Goal: Information Seeking & Learning: Find specific fact

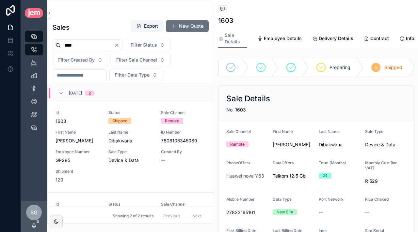
scroll to position [227, 0]
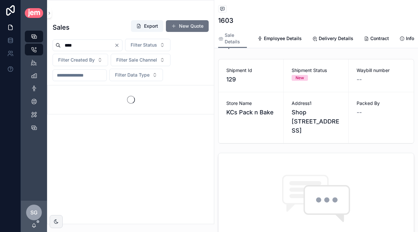
type input "****"
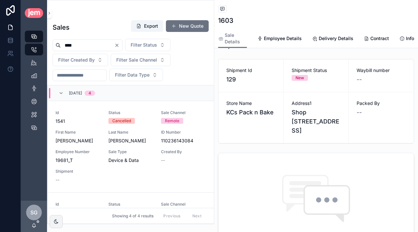
click at [166, 165] on div "Id 1541 Status Cancelled Sale Channel Remote First Name [PERSON_NAME] Last Name…" at bounding box center [130, 146] width 150 height 73
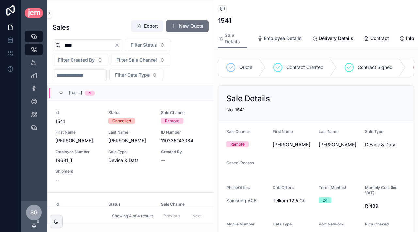
click at [286, 34] on link "Employee Details" at bounding box center [279, 39] width 44 height 13
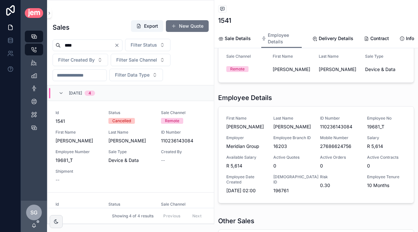
scroll to position [116, 0]
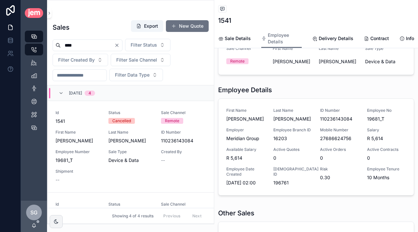
drag, startPoint x: 353, startPoint y: 118, endPoint x: 319, endPoint y: 118, distance: 33.9
click at [319, 118] on div "First Name [PERSON_NAME] Last Name [PERSON_NAME] ID Number 110236143084 Employe…" at bounding box center [315, 147] width 179 height 78
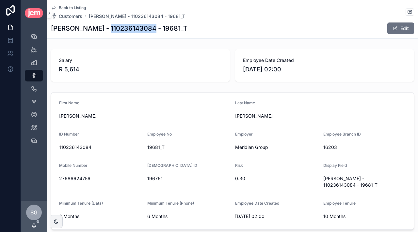
drag, startPoint x: 102, startPoint y: 29, endPoint x: 146, endPoint y: 30, distance: 44.1
click at [146, 30] on h1 "[PERSON_NAME] - 110236143084 - 19681_T" at bounding box center [119, 28] width 136 height 9
copy h1 "110236143084"
click at [61, 7] on span "Back to Listing" at bounding box center [72, 7] width 27 height 5
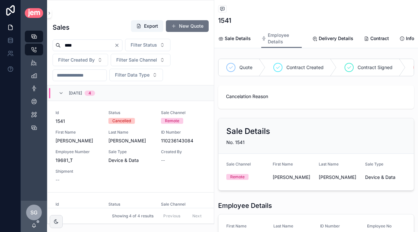
click at [79, 42] on input "****" at bounding box center [88, 45] width 54 height 9
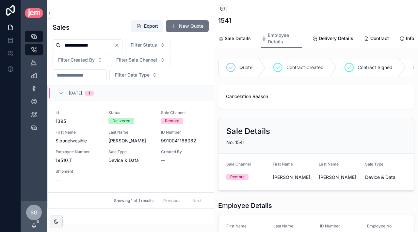
type input "**********"
click at [98, 144] on span "Sibonelwesihle" at bounding box center [77, 141] width 45 height 7
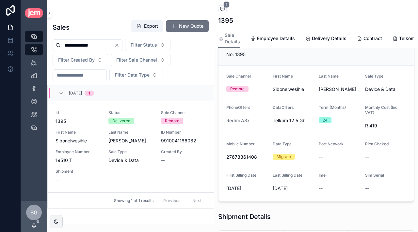
scroll to position [56, 0]
click at [147, 115] on span "Status" at bounding box center [130, 112] width 45 height 5
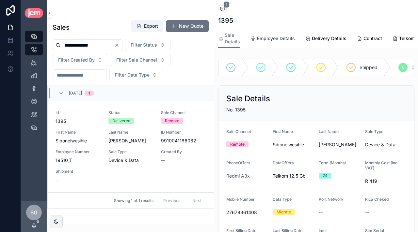
click at [279, 37] on span "Employee Details" at bounding box center [276, 38] width 38 height 7
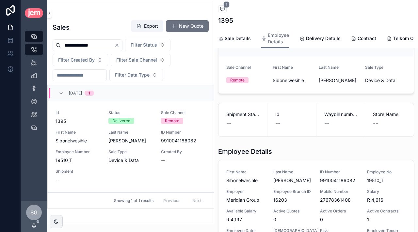
scroll to position [69, 0]
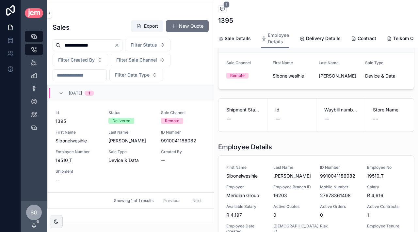
click at [322, 177] on span "9910041186082" at bounding box center [339, 176] width 39 height 7
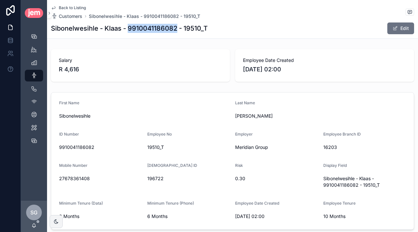
drag, startPoint x: 128, startPoint y: 28, endPoint x: 178, endPoint y: 29, distance: 50.2
click at [178, 29] on h1 "Sibonelwesihle - Klaas - 9910041186082 - 19510_T" at bounding box center [129, 28] width 157 height 9
copy h1 "9910041186082"
click at [54, 8] on icon "scrollable content" at bounding box center [53, 7] width 5 height 5
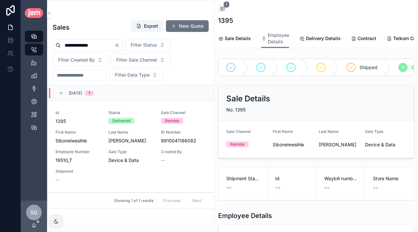
click at [136, 148] on div "Id 1395 Status Delivered Sale Channel Remote First Name Sibonelwesihle Last Nam…" at bounding box center [130, 146] width 150 height 73
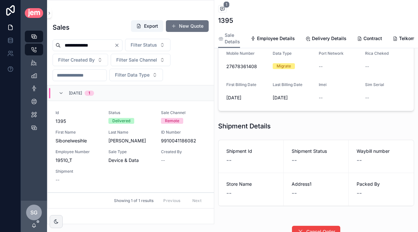
scroll to position [196, 0]
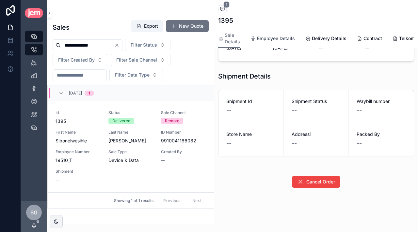
click at [275, 42] on link "Employee Details" at bounding box center [272, 39] width 44 height 13
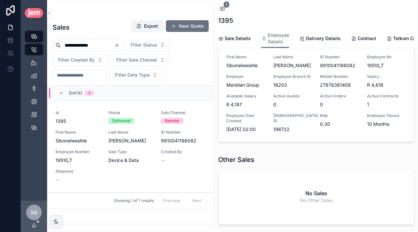
scroll to position [185, 0]
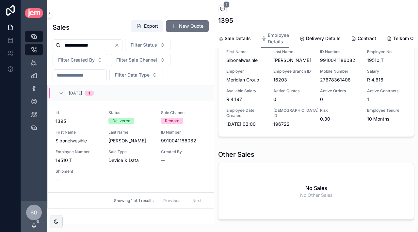
click at [303, 93] on span "Active Quotes" at bounding box center [292, 90] width 39 height 5
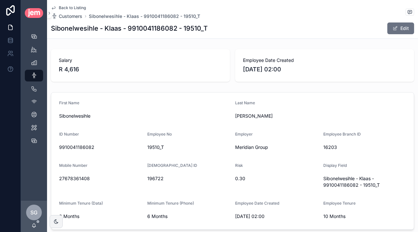
scroll to position [42, 0]
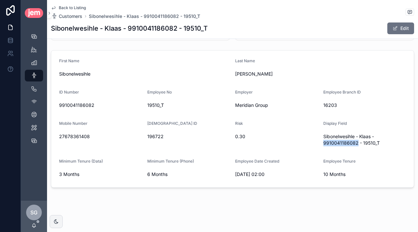
drag, startPoint x: 321, startPoint y: 143, endPoint x: 356, endPoint y: 145, distance: 34.3
click at [356, 145] on form "First Name Sibonelwesihle Last Name [PERSON_NAME] ID Number 9910041186082 Emplo…" at bounding box center [232, 119] width 362 height 137
copy span "9910041186082"
click at [89, 104] on span "9910041186082" at bounding box center [100, 105] width 83 height 7
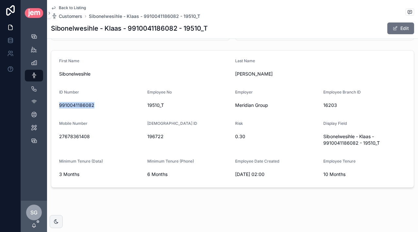
copy span "9910041186082"
click at [32, 54] on div "Delivery" at bounding box center [34, 49] width 10 height 10
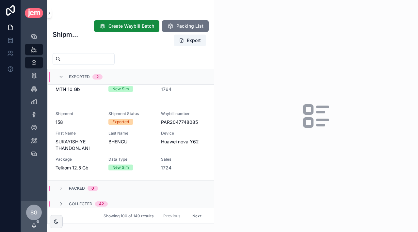
scroll to position [102, 0]
click at [93, 142] on span "SUKAYISHIYE THANDONJANI" at bounding box center [77, 144] width 45 height 13
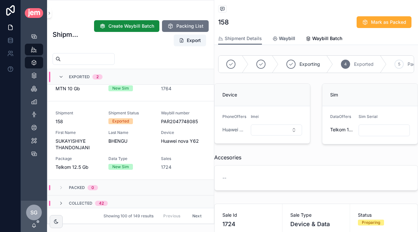
click at [286, 35] on link "Waybill" at bounding box center [283, 39] width 23 height 13
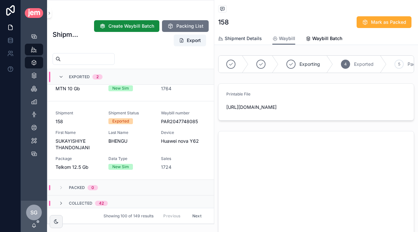
click at [232, 36] on span "Shipment Details" at bounding box center [242, 38] width 37 height 7
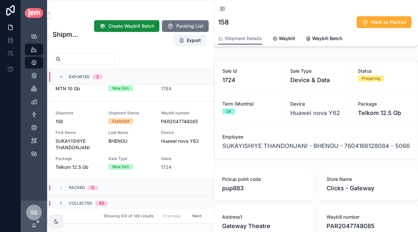
scroll to position [145, 0]
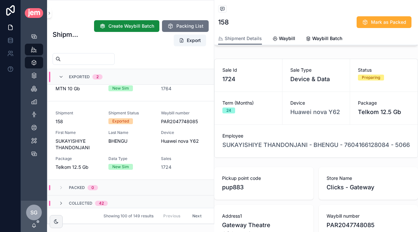
click at [174, 162] on div "Sales 1724" at bounding box center [183, 163] width 45 height 14
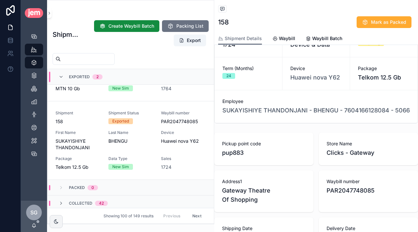
scroll to position [177, 0]
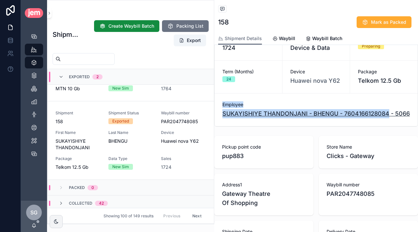
drag, startPoint x: 354, startPoint y: 97, endPoint x: 389, endPoint y: 114, distance: 39.1
click at [389, 114] on div "Employee SUKAYISHIYE THANDONJANI - BHENGU - 7604166128084 - 5066" at bounding box center [315, 110] width 203 height 33
click at [357, 95] on div "Employee SUKAYISHIYE THANDONJANI - BHENGU - 7604166128084 - 5066" at bounding box center [315, 110] width 203 height 33
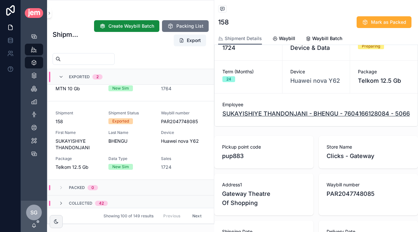
click at [273, 113] on span "SUKAYISHIYE THANDONJANI - BHENGU - 7604166128084 - 5066" at bounding box center [315, 113] width 187 height 9
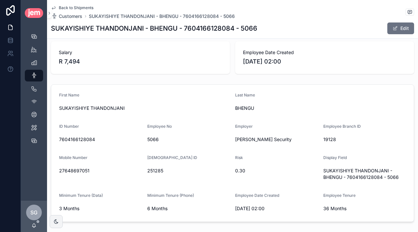
scroll to position [8, 0]
click at [72, 138] on span "7604166128084" at bounding box center [100, 139] width 83 height 7
copy span "7604166128084"
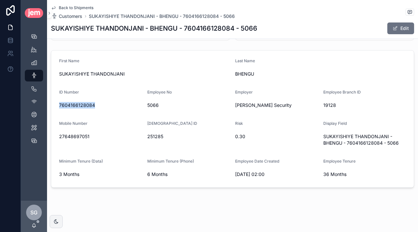
scroll to position [0, 0]
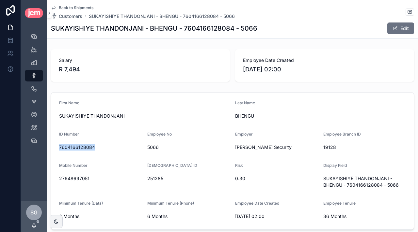
click at [54, 7] on icon "scrollable content" at bounding box center [53, 7] width 5 height 5
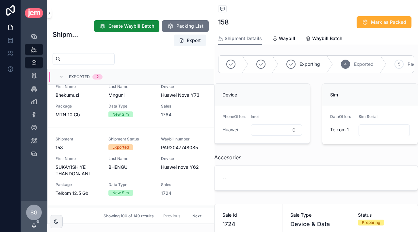
scroll to position [78, 0]
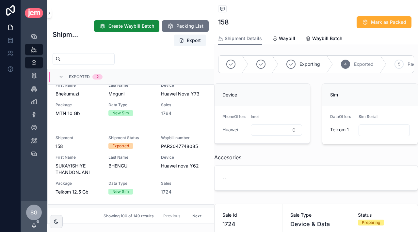
click at [84, 142] on div "Shipment 158" at bounding box center [77, 142] width 45 height 14
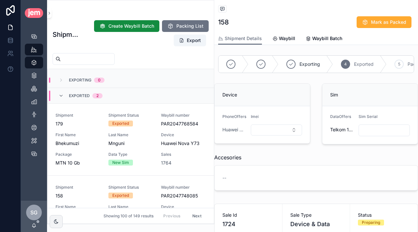
scroll to position [27, 0]
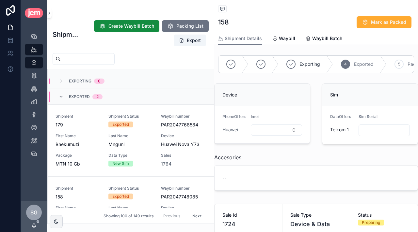
click at [146, 130] on div "Shipment 179 Shipment Status Exported Waybill number PAR2047768584 First Name B…" at bounding box center [130, 141] width 150 height 54
click at [94, 134] on span "First Name" at bounding box center [77, 135] width 45 height 5
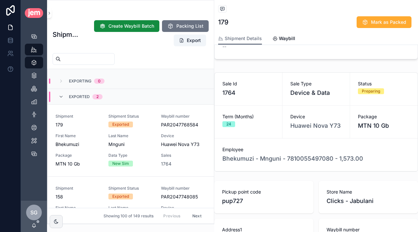
scroll to position [134, 0]
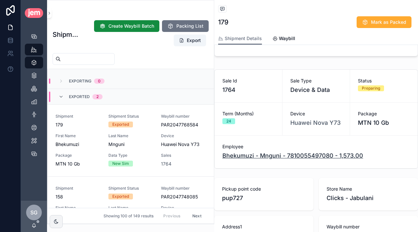
click at [270, 158] on span "Bhekumuzi - Mnguni - 7810055497080 - 1,573.00" at bounding box center [292, 155] width 141 height 9
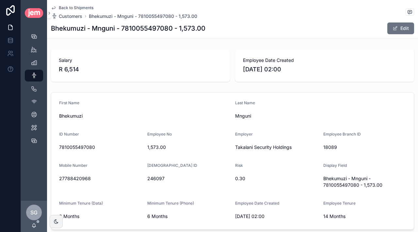
click at [66, 148] on span "7810055497080" at bounding box center [100, 147] width 83 height 7
copy span "7810055497080"
click at [32, 54] on div "Delivery" at bounding box center [34, 49] width 10 height 10
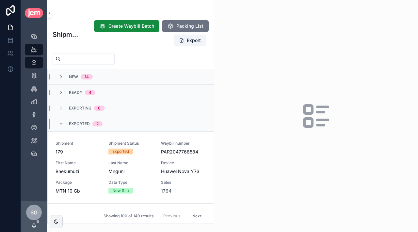
click at [85, 56] on input "scrollable content" at bounding box center [88, 58] width 54 height 9
paste input "**********"
type input "**********"
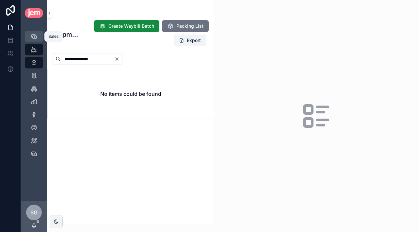
click at [35, 36] on icon "scrollable content" at bounding box center [34, 36] width 7 height 7
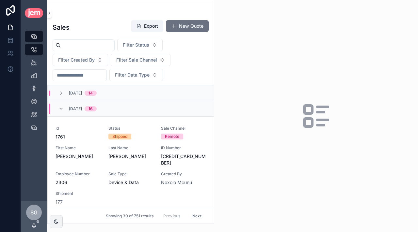
click at [94, 43] on input "scrollable content" at bounding box center [88, 45] width 54 height 9
paste input "**********"
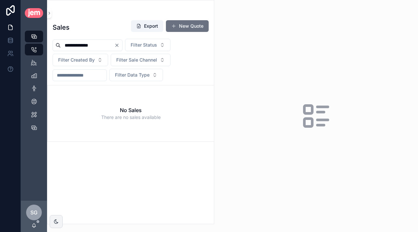
click at [79, 46] on input "**********" at bounding box center [88, 45] width 54 height 9
click at [73, 45] on input "**********" at bounding box center [88, 45] width 54 height 9
type input "**********"
click at [79, 47] on input "**********" at bounding box center [88, 45] width 54 height 9
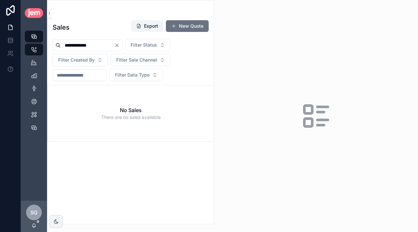
click at [79, 47] on input "**********" at bounding box center [88, 45] width 54 height 9
click at [80, 46] on input "**********" at bounding box center [88, 45] width 54 height 9
click at [72, 47] on input "**********" at bounding box center [88, 45] width 54 height 9
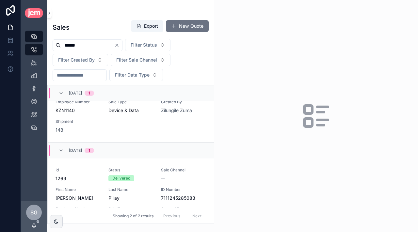
scroll to position [13, 0]
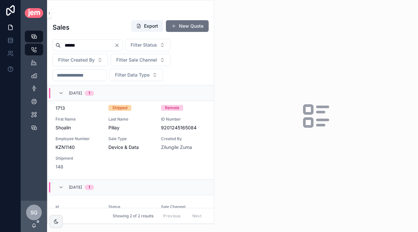
click at [96, 136] on div "Id 1713 Status Shipped Sale Channel Remote First Name Shoalin Last Name [PERSON…" at bounding box center [130, 133] width 150 height 73
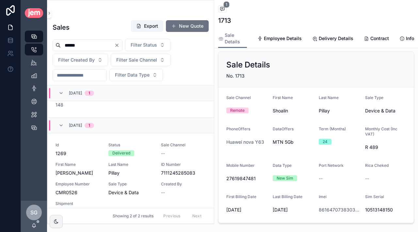
scroll to position [73, 0]
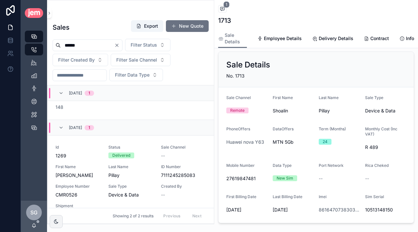
click at [95, 47] on input "******" at bounding box center [88, 45] width 54 height 9
paste input "scrollable content"
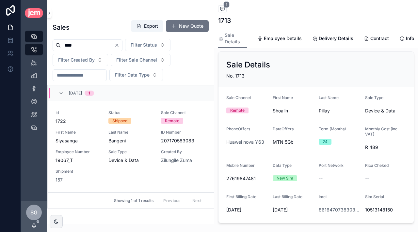
click at [148, 162] on span "Device & Data" at bounding box center [130, 160] width 45 height 7
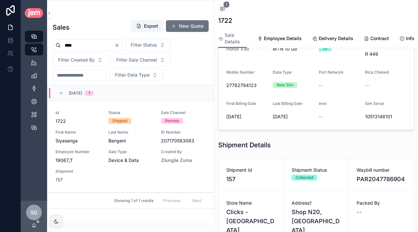
scroll to position [118, 0]
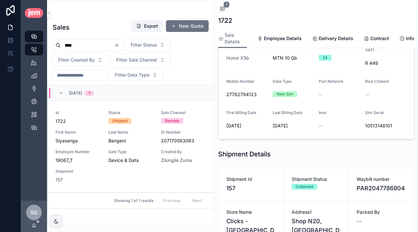
click at [84, 42] on input "****" at bounding box center [88, 45] width 54 height 9
paste input "scrollable content"
type input "****"
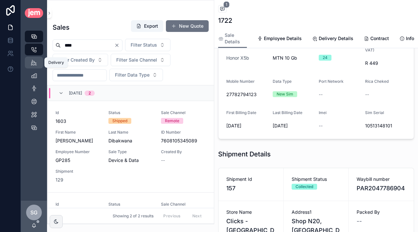
click at [36, 61] on icon "scrollable content" at bounding box center [34, 62] width 6 height 7
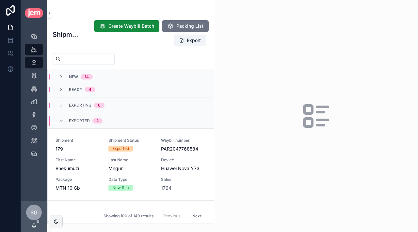
click at [62, 121] on icon "scrollable content" at bounding box center [60, 120] width 5 height 5
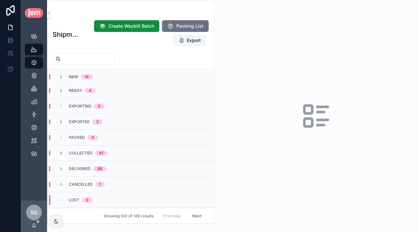
scroll to position [2, 0]
click at [63, 92] on icon "scrollable content" at bounding box center [60, 90] width 5 height 5
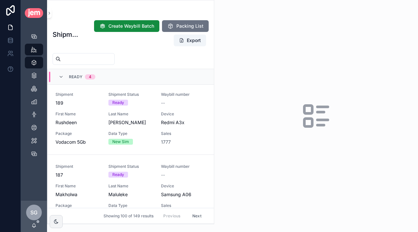
scroll to position [87, 0]
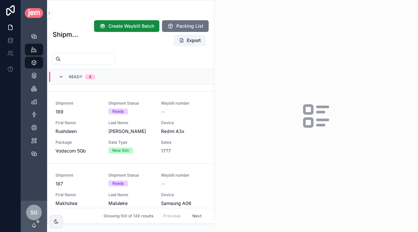
click at [62, 79] on icon "scrollable content" at bounding box center [60, 76] width 5 height 5
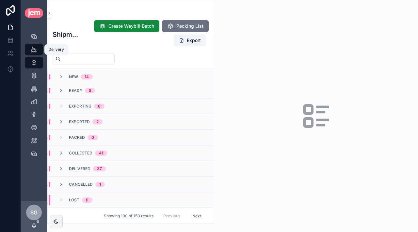
click at [34, 51] on icon "scrollable content" at bounding box center [34, 49] width 6 height 7
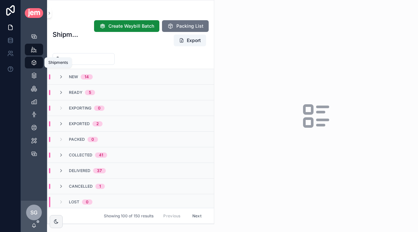
click at [34, 64] on icon "scrollable content" at bounding box center [34, 62] width 7 height 7
click at [35, 48] on icon "scrollable content" at bounding box center [34, 49] width 6 height 7
click at [32, 36] on icon "scrollable content" at bounding box center [34, 36] width 7 height 7
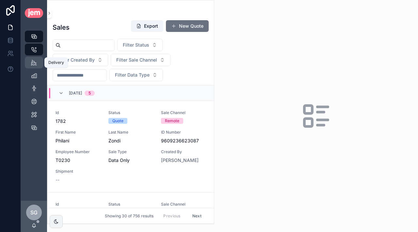
click at [33, 61] on icon "scrollable content" at bounding box center [34, 62] width 6 height 7
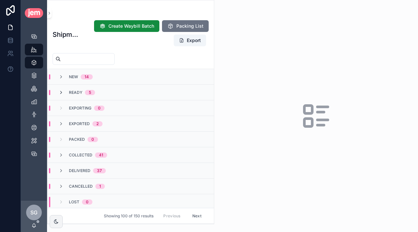
click at [62, 93] on icon "scrollable content" at bounding box center [60, 92] width 5 height 5
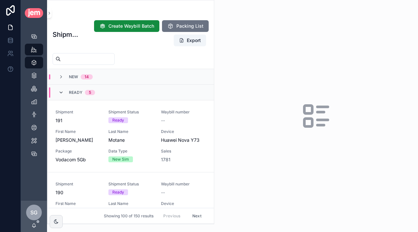
click at [61, 93] on icon "scrollable content" at bounding box center [60, 92] width 5 height 5
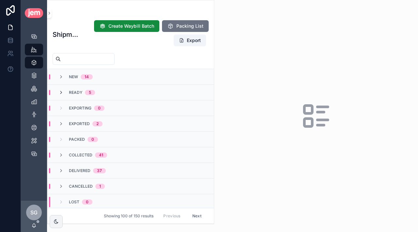
click at [61, 92] on icon "scrollable content" at bounding box center [60, 92] width 5 height 5
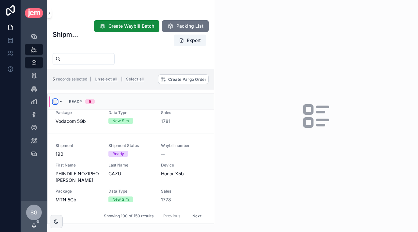
scroll to position [64, 0]
click at [34, 88] on icon "scrollable content" at bounding box center [34, 88] width 7 height 7
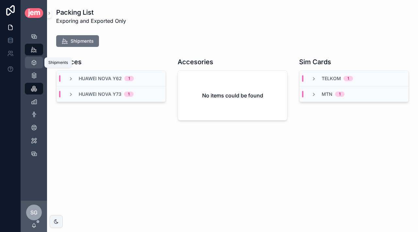
click at [32, 65] on icon "scrollable content" at bounding box center [34, 62] width 7 height 7
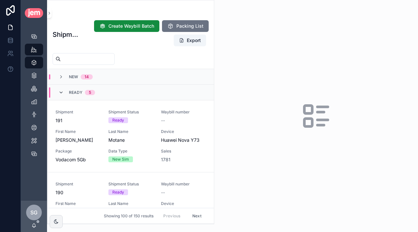
click at [61, 90] on icon "scrollable content" at bounding box center [60, 92] width 5 height 5
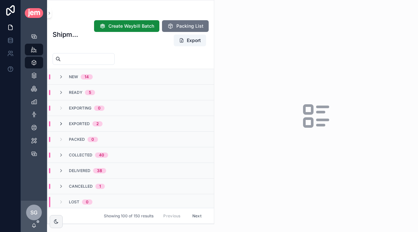
click at [59, 121] on icon "scrollable content" at bounding box center [60, 123] width 5 height 5
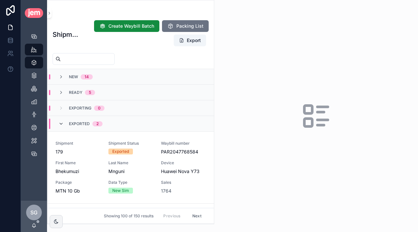
click at [62, 122] on icon "scrollable content" at bounding box center [60, 123] width 5 height 5
